Goal: Book appointment/travel/reservation

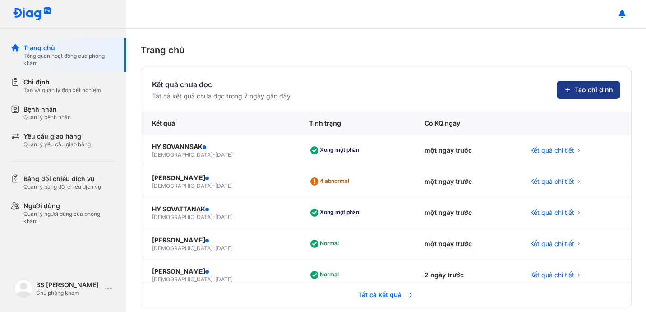
click at [572, 88] on button "Tạo chỉ định" at bounding box center [589, 90] width 64 height 18
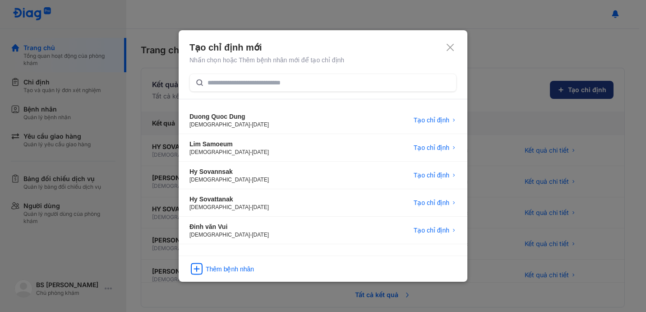
click at [572, 88] on div at bounding box center [323, 156] width 646 height 312
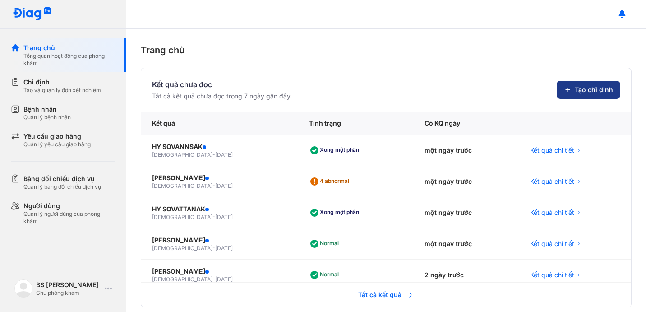
click at [599, 93] on span "Tạo chỉ định" at bounding box center [594, 89] width 38 height 9
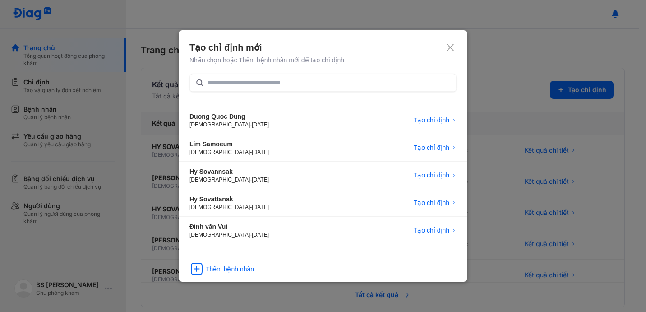
click at [326, 72] on div "Tạo chỉ định mới Nhấn chọn hoặc Thêm bệnh nhân mới để tạo chỉ định Duong Quoc D…" at bounding box center [323, 155] width 289 height 251
click at [316, 79] on input "text" at bounding box center [329, 82] width 243 height 16
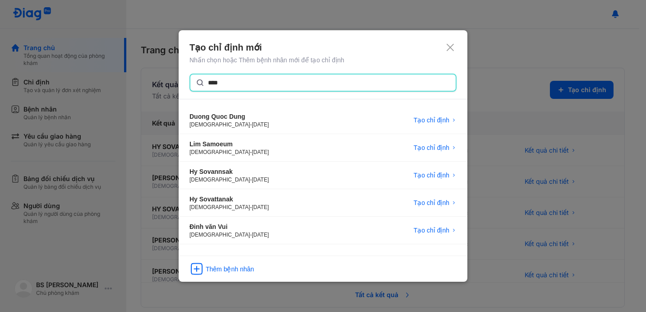
type input "*****"
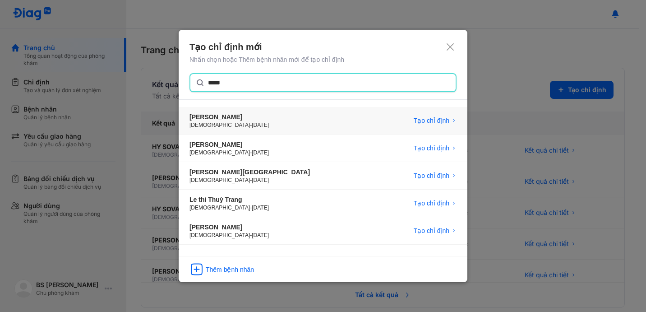
click at [271, 134] on div "[PERSON_NAME] [DEMOGRAPHIC_DATA] - [DATE] Tạo chỉ định" at bounding box center [323, 148] width 289 height 28
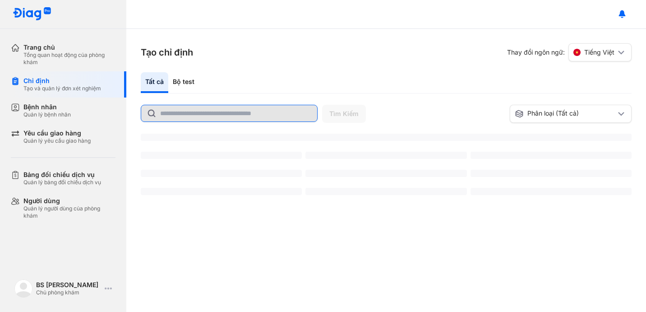
click at [167, 113] on input "text" at bounding box center [236, 113] width 152 height 16
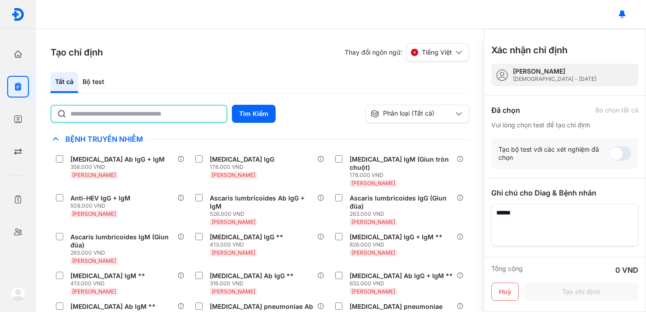
click at [148, 113] on input "text" at bounding box center [145, 114] width 151 height 16
type input "*"
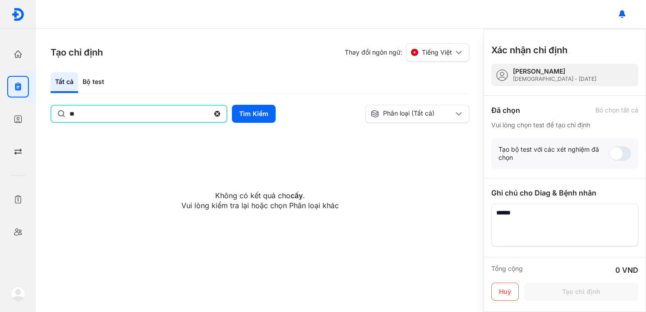
type input "*"
type input "***"
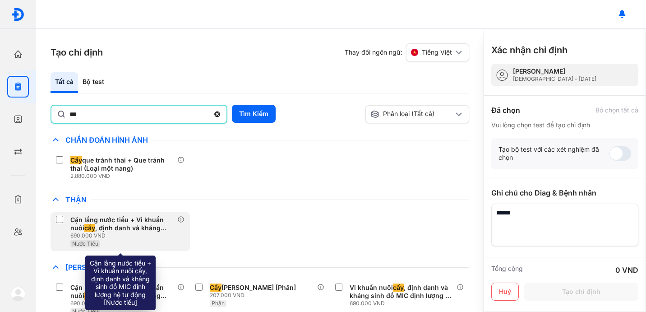
click at [106, 222] on div "Cặn lắng nước tiểu + Vi khuẩn nuôi cấy , định danh và kháng sinh đồ MIC định lư…" at bounding box center [121, 224] width 103 height 16
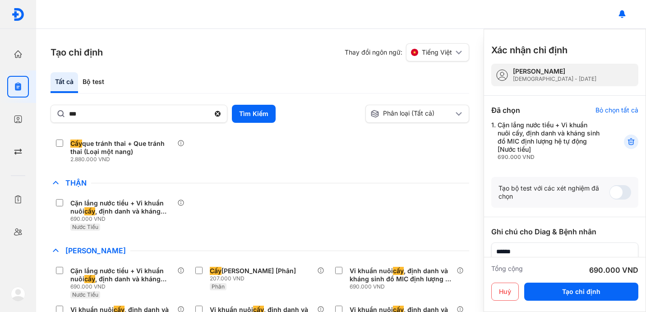
scroll to position [20, 0]
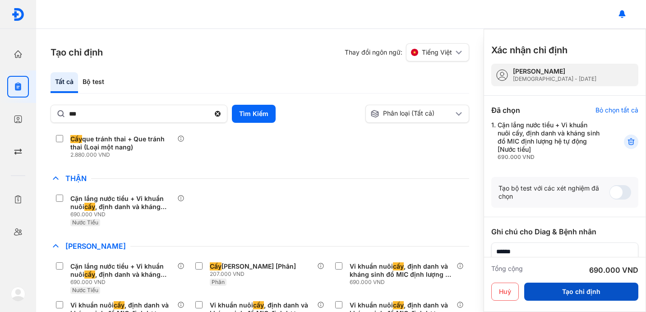
click at [565, 289] on button "Tạo chỉ định" at bounding box center [581, 291] width 114 height 18
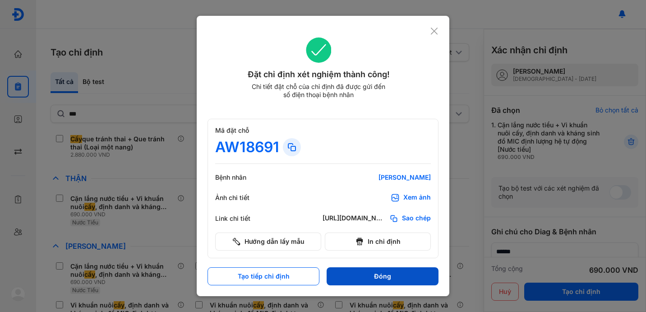
click at [365, 275] on button "Đóng" at bounding box center [383, 276] width 112 height 18
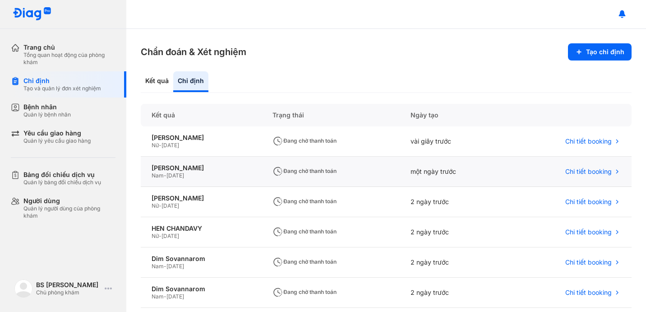
drag, startPoint x: 194, startPoint y: 161, endPoint x: 173, endPoint y: 174, distance: 24.7
click at [173, 174] on div "LIM SAMOEUN Nam - 06/06/1956" at bounding box center [201, 172] width 121 height 30
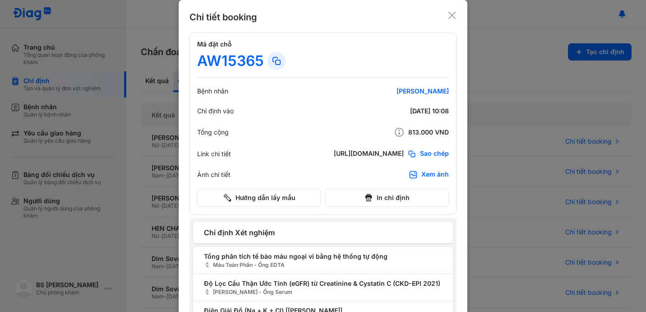
click at [451, 15] on icon at bounding box center [452, 15] width 9 height 9
